Goal: Task Accomplishment & Management: Use online tool/utility

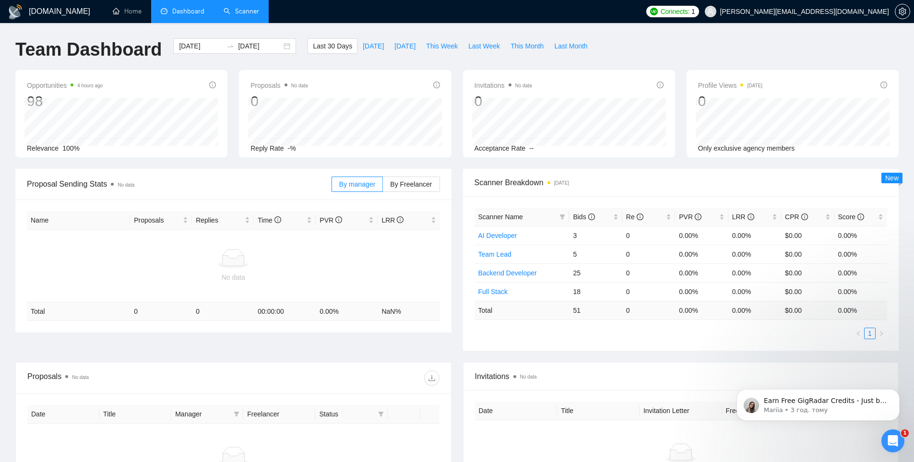
click at [235, 13] on link "Scanner" at bounding box center [240, 11] width 35 height 8
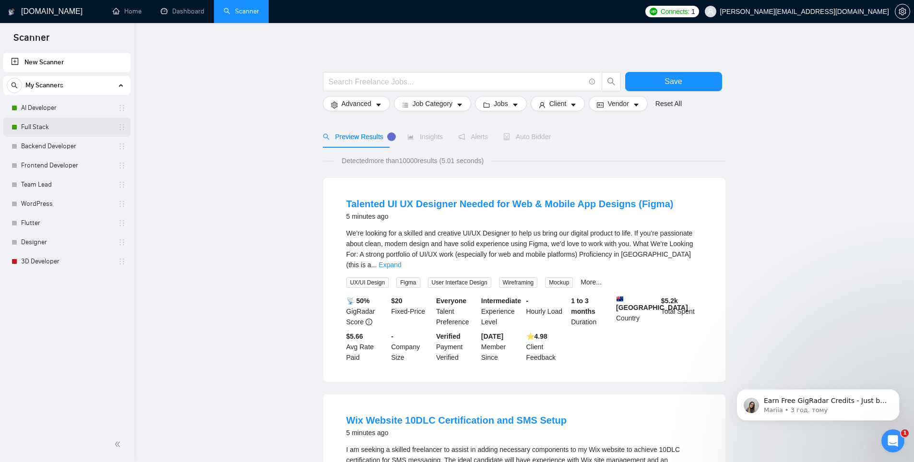
click at [70, 126] on link "Full Stack" at bounding box center [66, 127] width 91 height 19
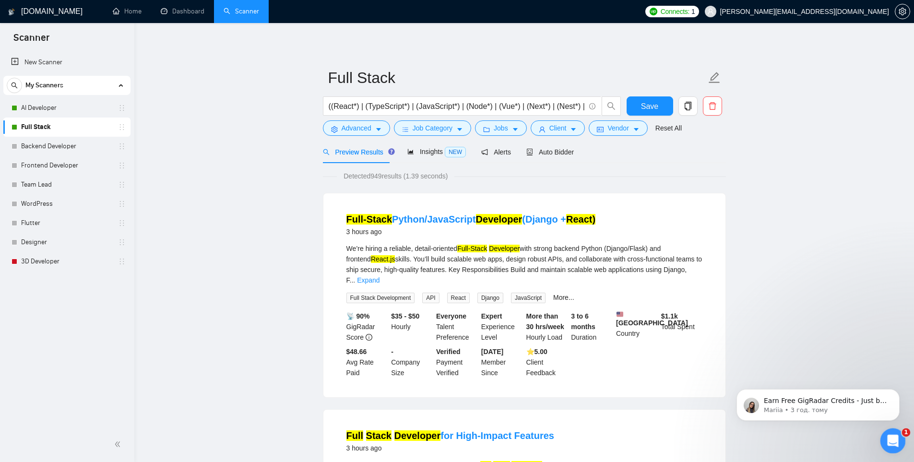
click at [895, 438] on icon "Відкрити програму для спілкування Intercom" at bounding box center [891, 440] width 16 height 16
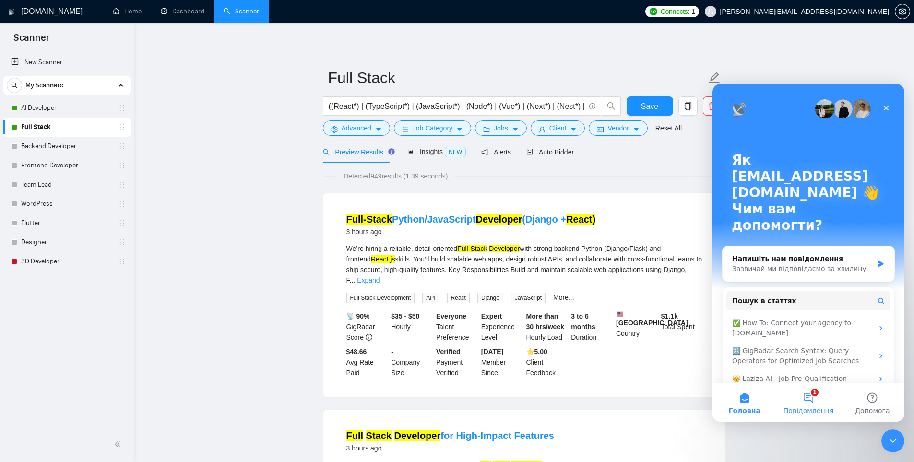
click at [818, 408] on span "Повідомлення" at bounding box center [808, 410] width 50 height 7
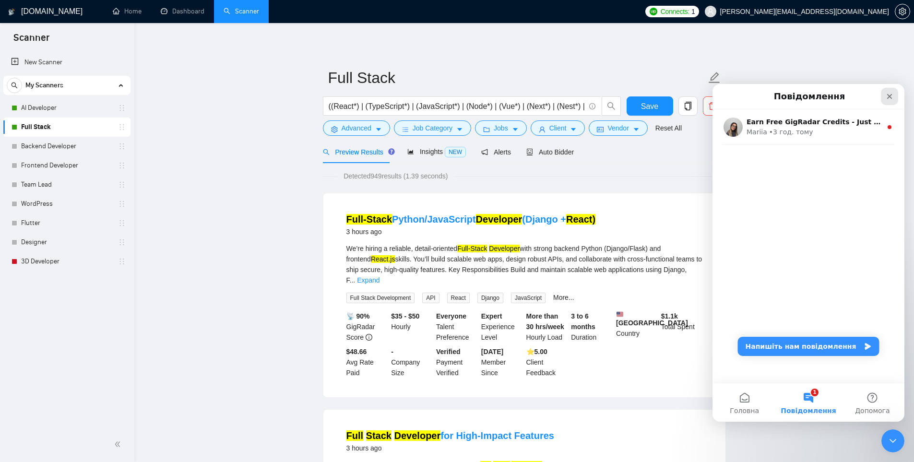
click at [889, 95] on icon "Закрити" at bounding box center [889, 96] width 5 height 5
